Goal: Task Accomplishment & Management: Complete application form

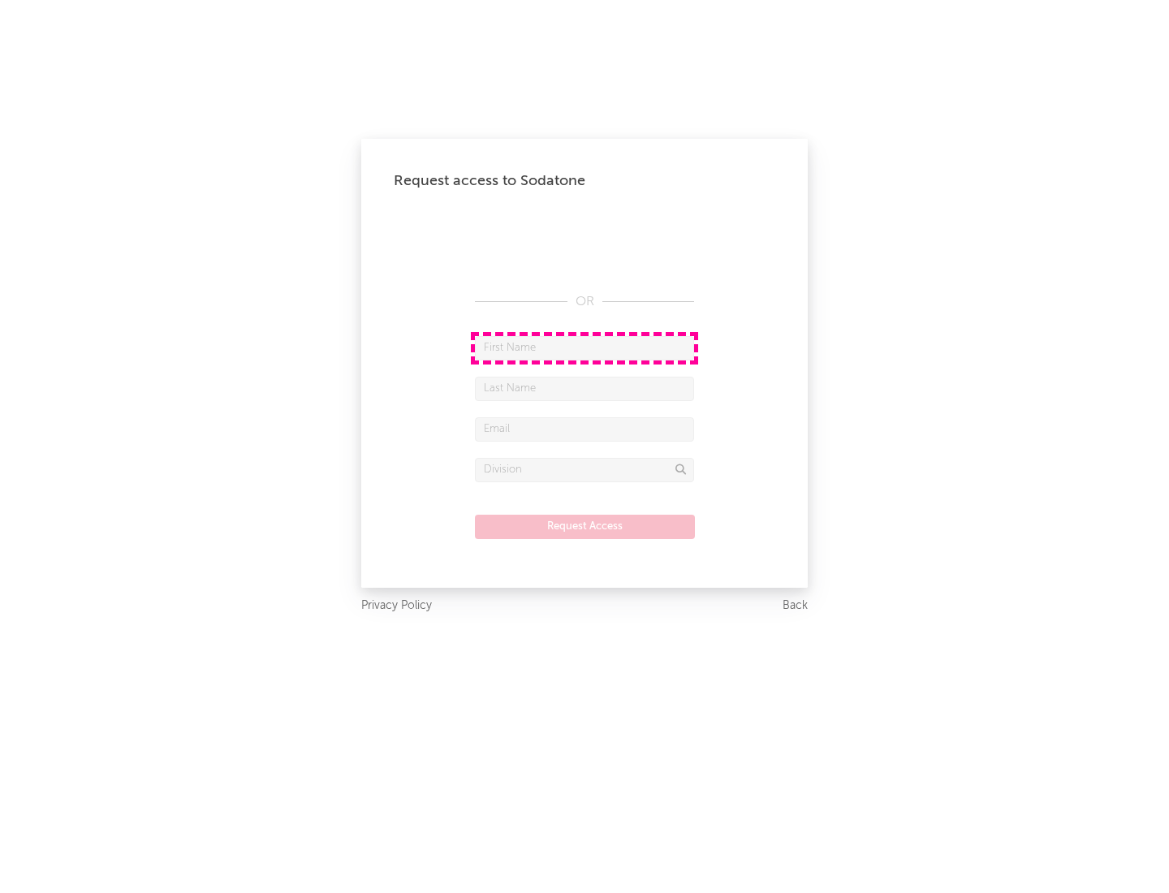
click at [584, 347] on input "text" at bounding box center [584, 348] width 219 height 24
type input "[PERSON_NAME]"
click at [584, 388] on input "text" at bounding box center [584, 389] width 219 height 24
type input "[PERSON_NAME]"
click at [584, 429] on input "text" at bounding box center [584, 429] width 219 height 24
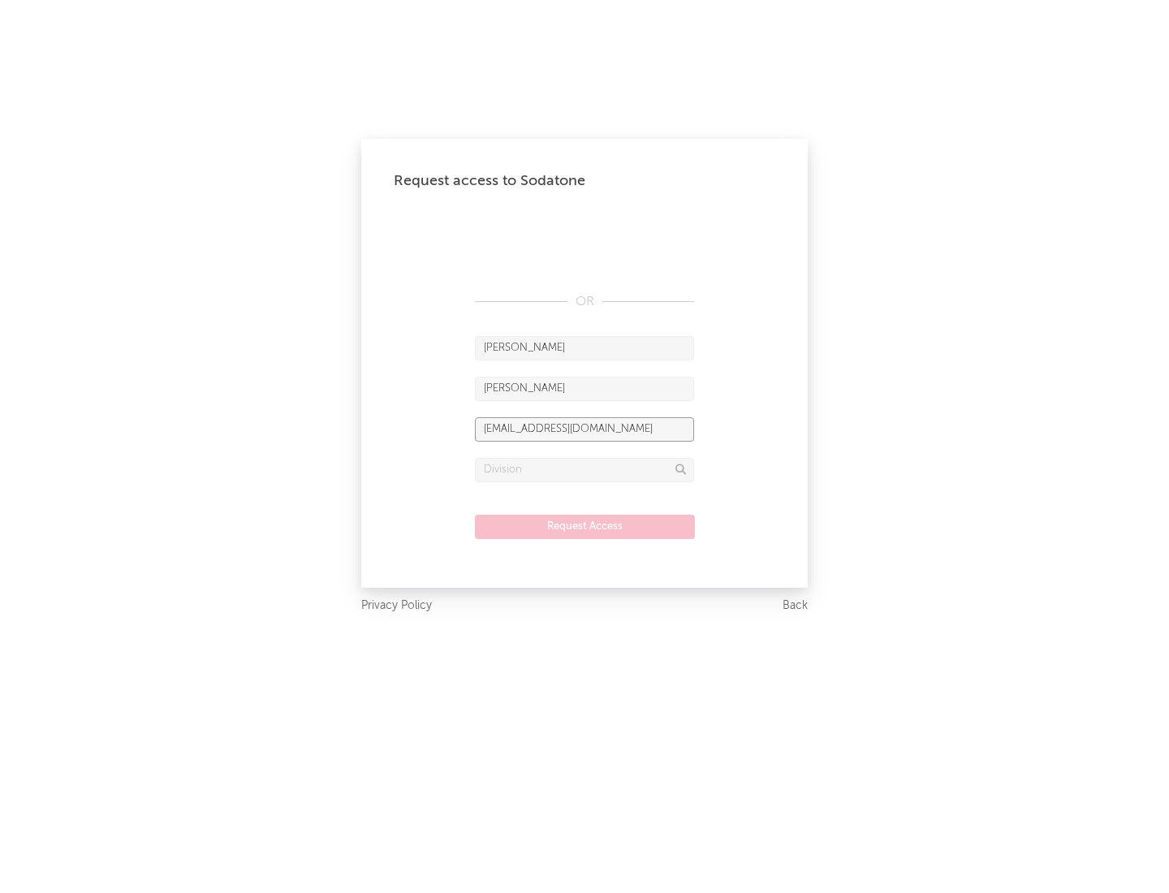
type input "[EMAIL_ADDRESS][DOMAIN_NAME]"
click at [584, 469] on input "text" at bounding box center [584, 470] width 219 height 24
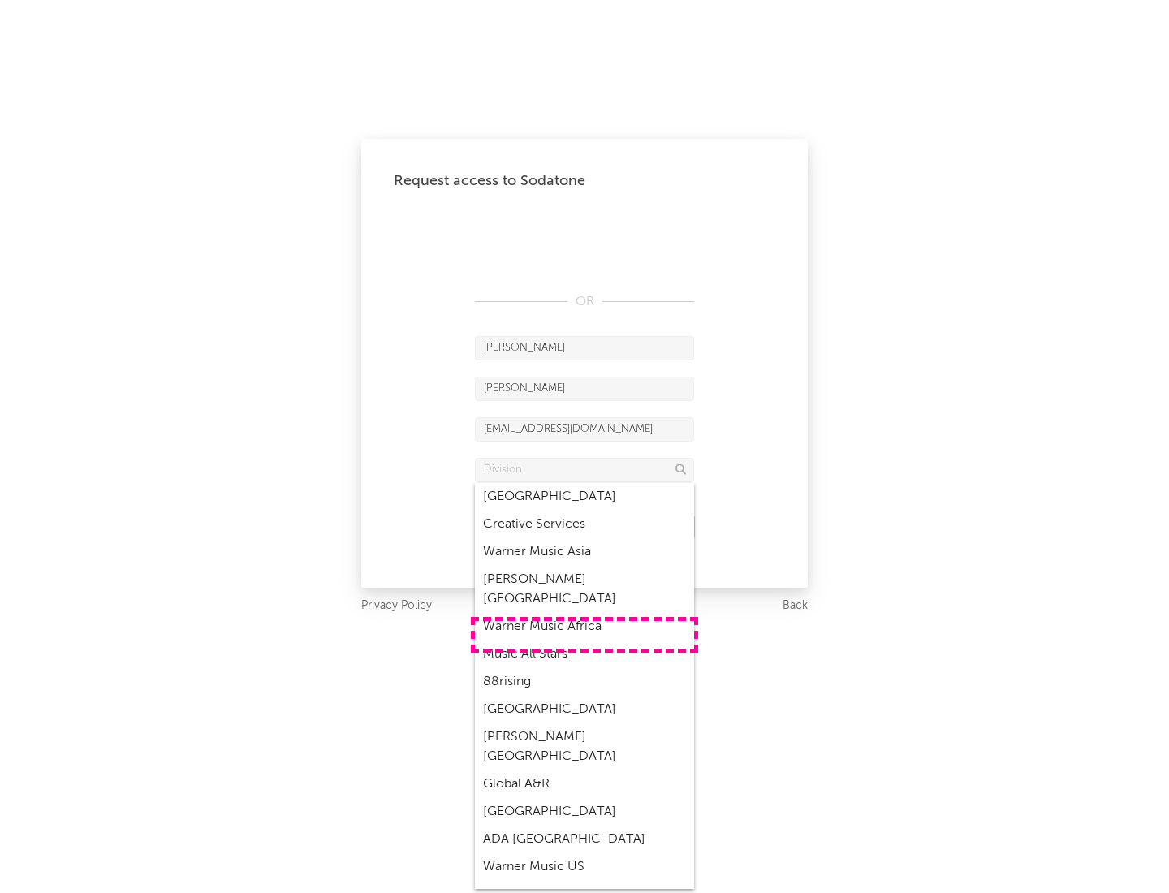
click at [584, 640] on div "Music All Stars" at bounding box center [584, 654] width 219 height 28
type input "Music All Stars"
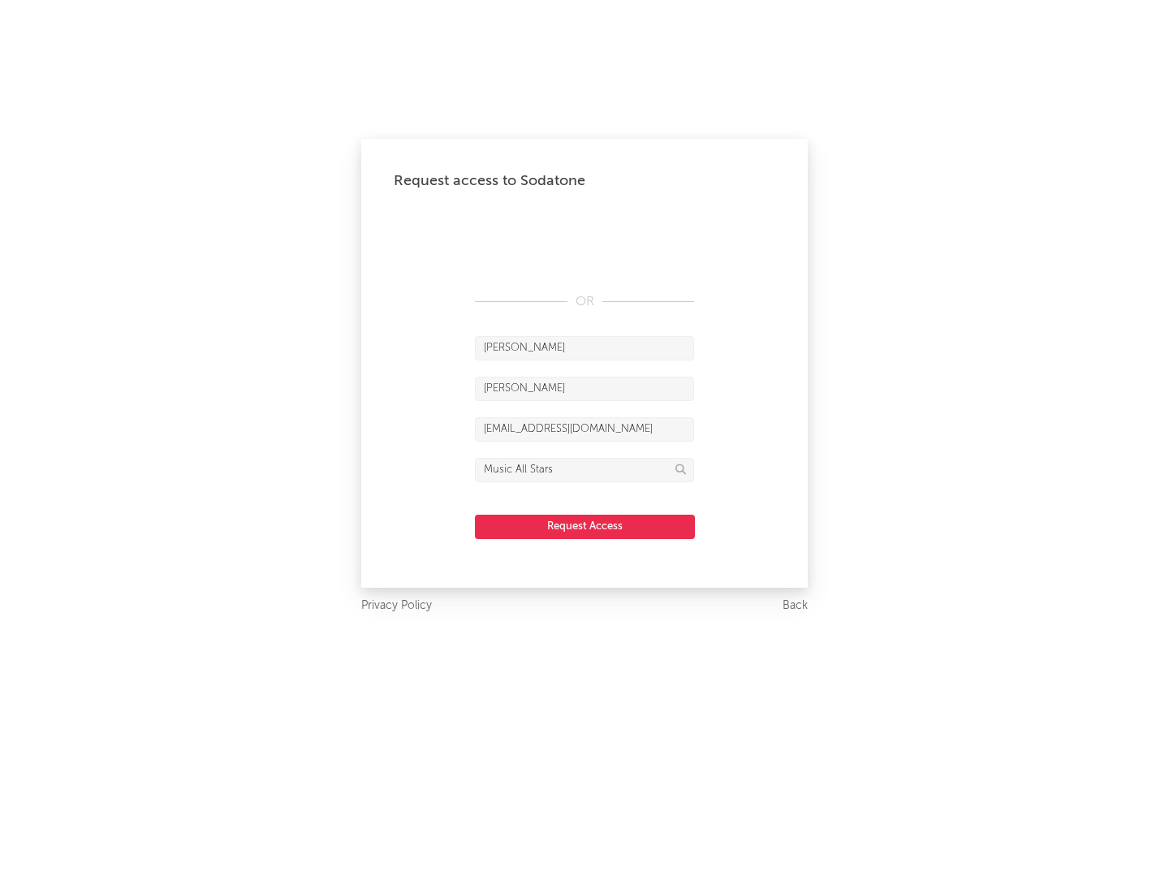
click at [584, 526] on button "Request Access" at bounding box center [585, 527] width 220 height 24
